Goal: Navigation & Orientation: Find specific page/section

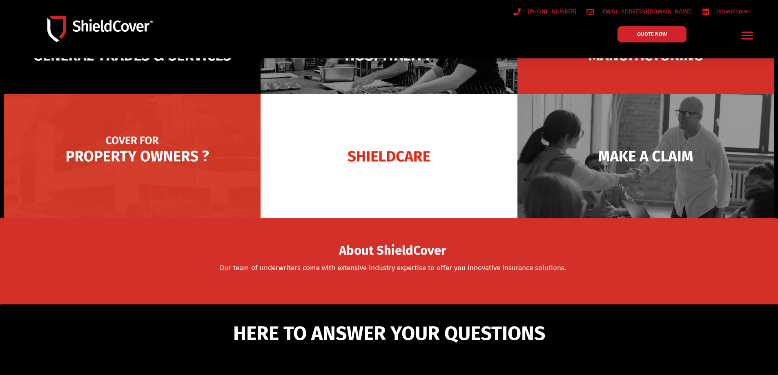
click at [127, 152] on img at bounding box center [132, 156] width 256 height 124
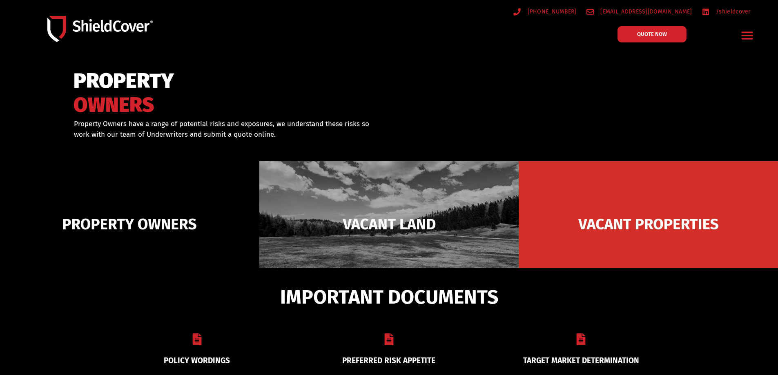
click at [739, 71] on div at bounding box center [389, 112] width 778 height 108
drag, startPoint x: 411, startPoint y: 173, endPoint x: 536, endPoint y: 76, distance: 158.8
click at [536, 76] on div at bounding box center [389, 112] width 778 height 108
click at [541, 98] on div at bounding box center [389, 112] width 778 height 108
